Goal: Browse casually

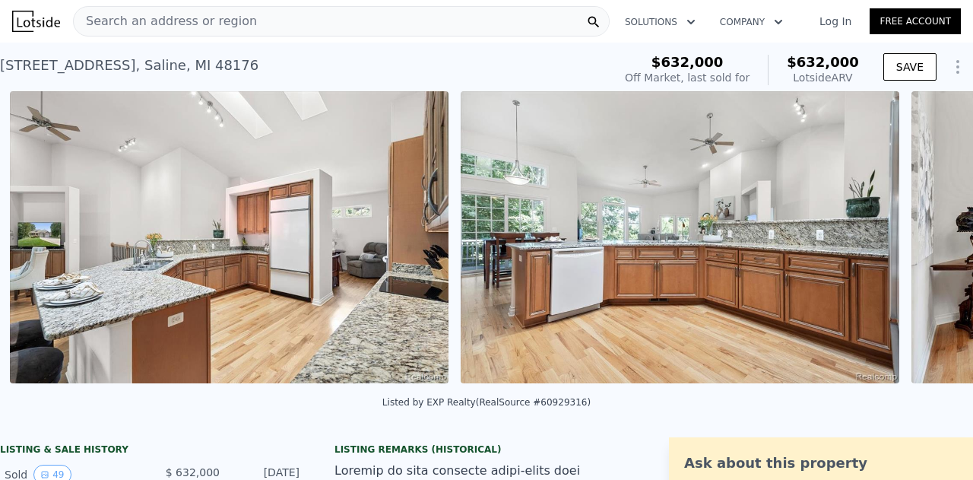
scroll to position [0, 6182]
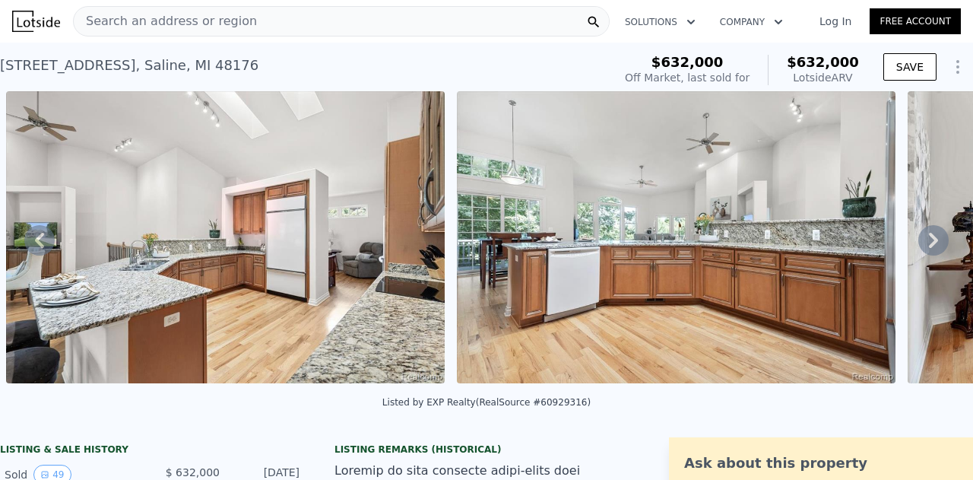
click at [233, 326] on img at bounding box center [225, 237] width 439 height 292
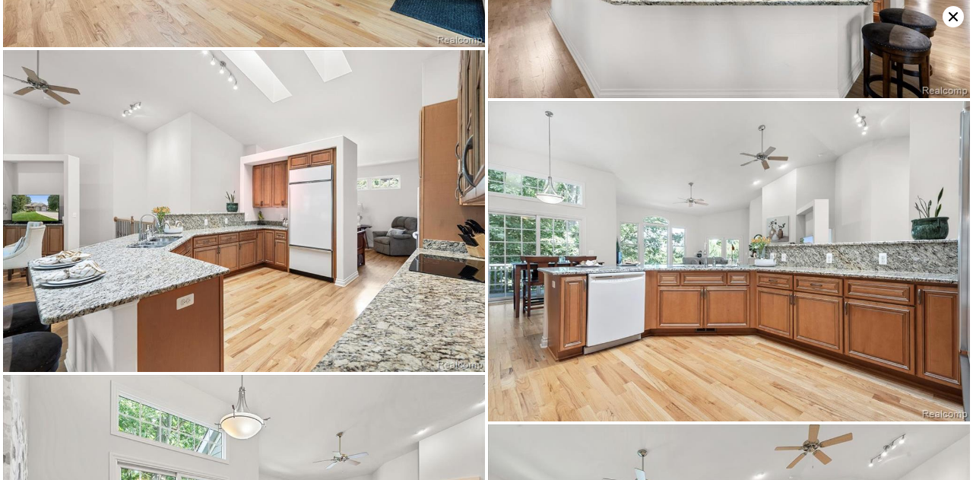
scroll to position [1871, 0]
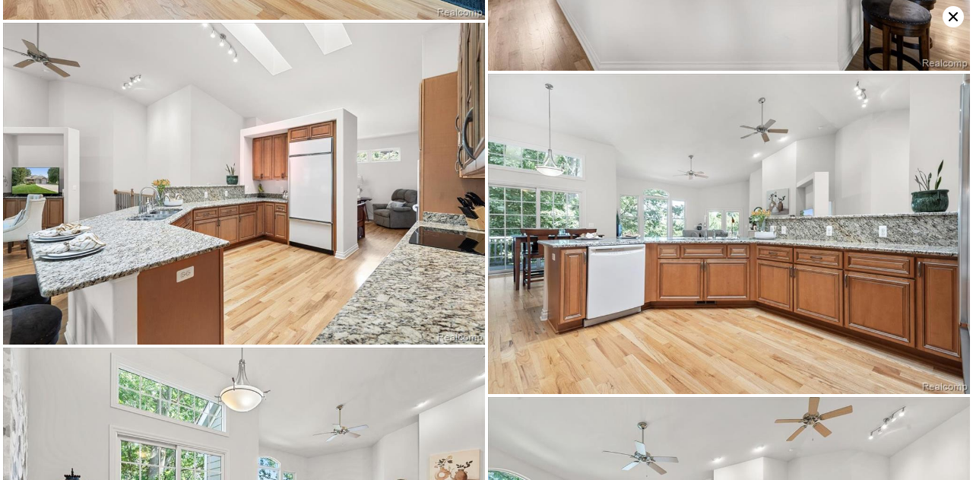
click at [310, 177] on img at bounding box center [244, 183] width 482 height 321
click at [363, 182] on img at bounding box center [244, 183] width 482 height 321
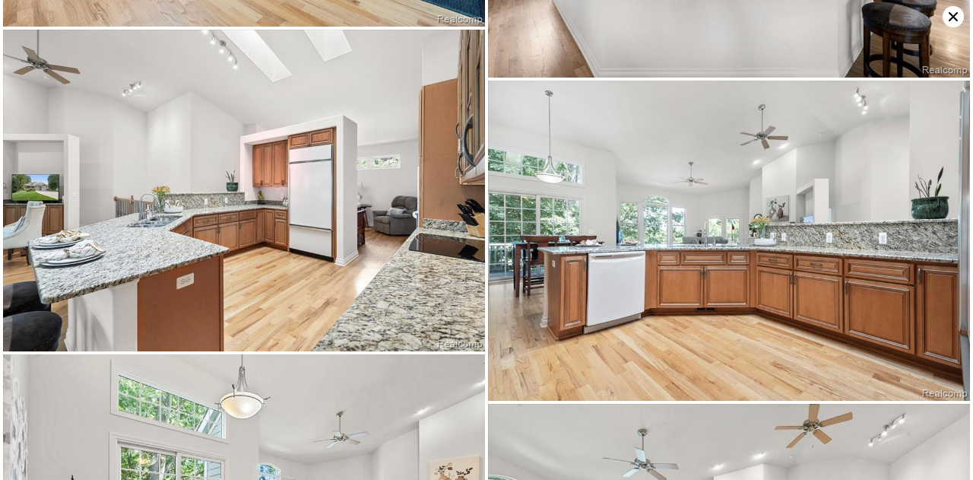
click at [284, 239] on img at bounding box center [244, 190] width 482 height 321
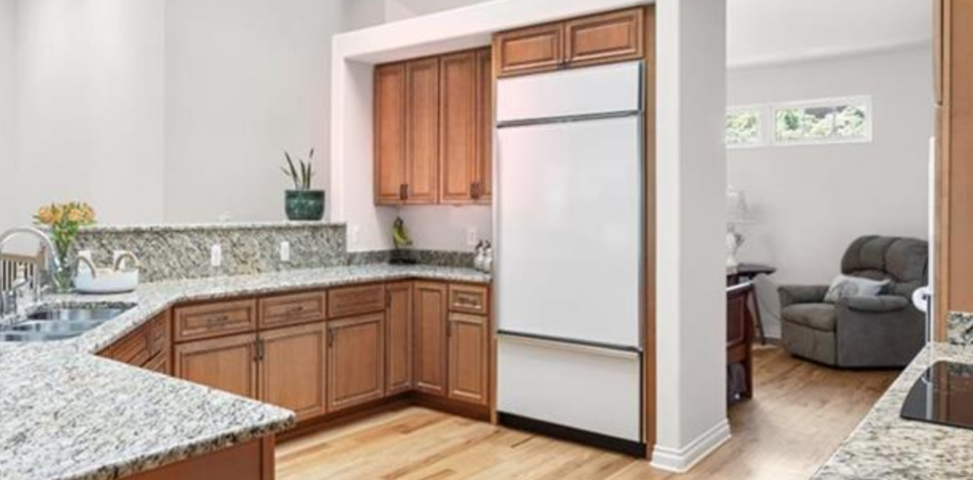
scroll to position [1871, 0]
